Goal: Book appointment/travel/reservation

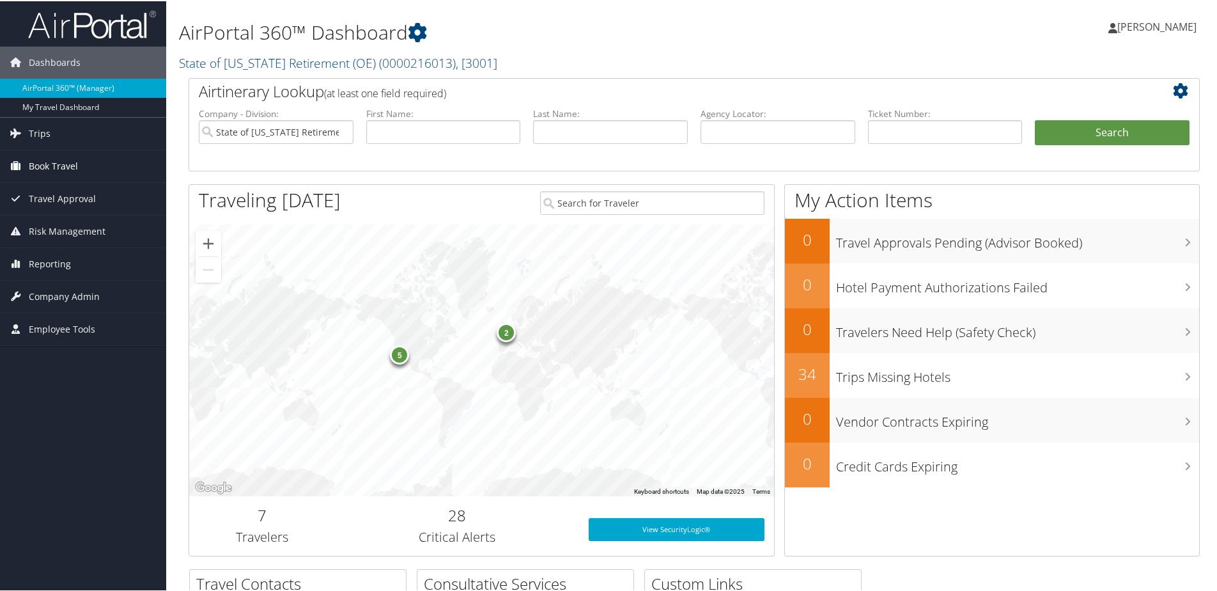
click at [64, 162] on span "Book Travel" at bounding box center [53, 165] width 49 height 32
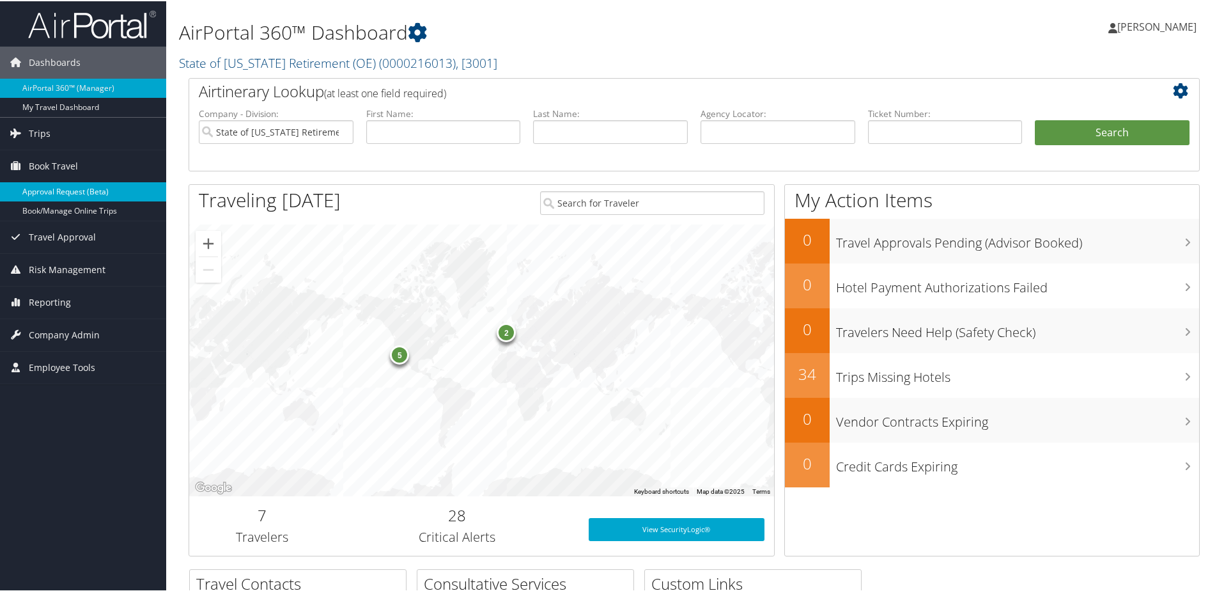
click at [69, 181] on link "Approval Request (Beta)" at bounding box center [83, 190] width 166 height 19
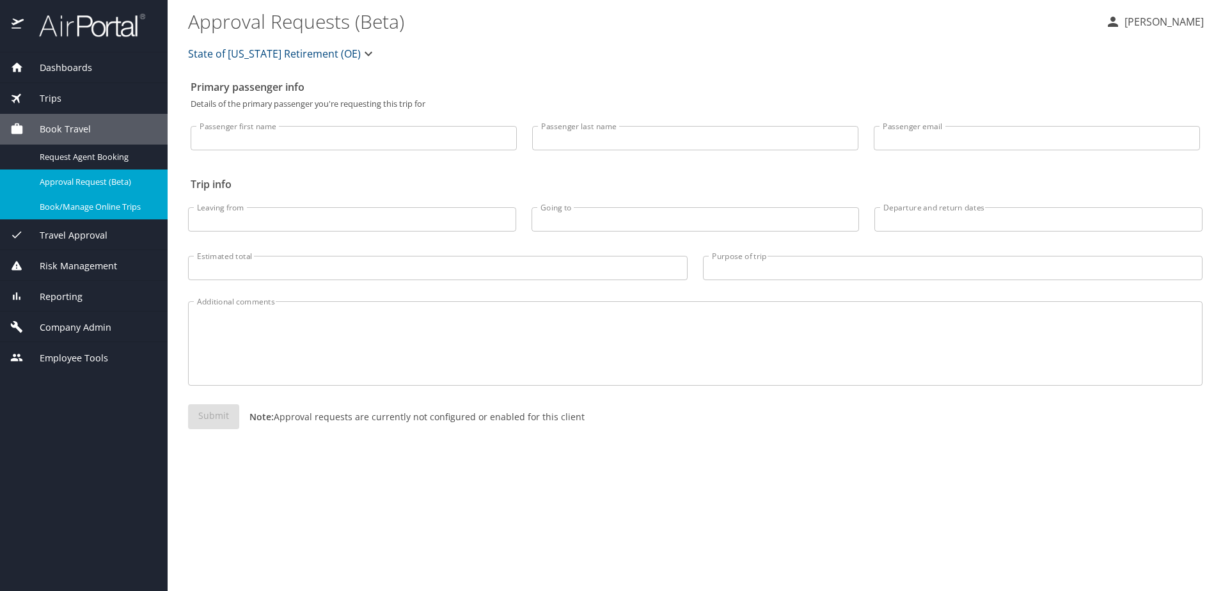
click at [92, 209] on span "Book/Manage Online Trips" at bounding box center [96, 207] width 113 height 12
